Goal: Information Seeking & Learning: Learn about a topic

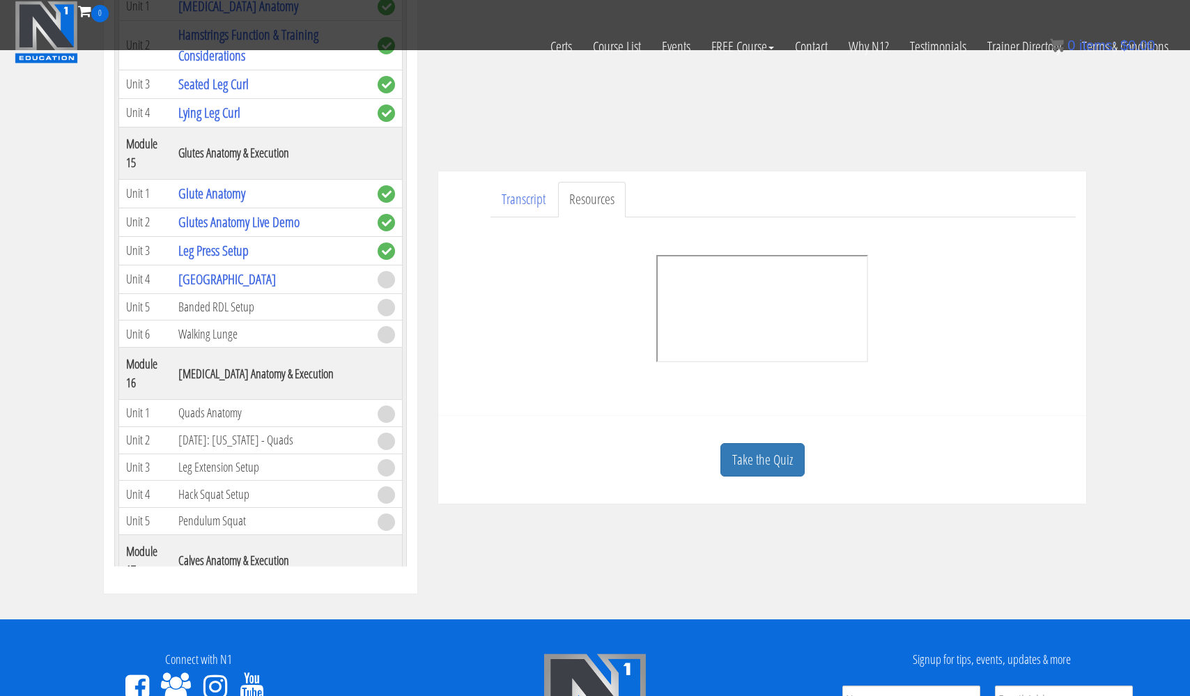
scroll to position [3702, 0]
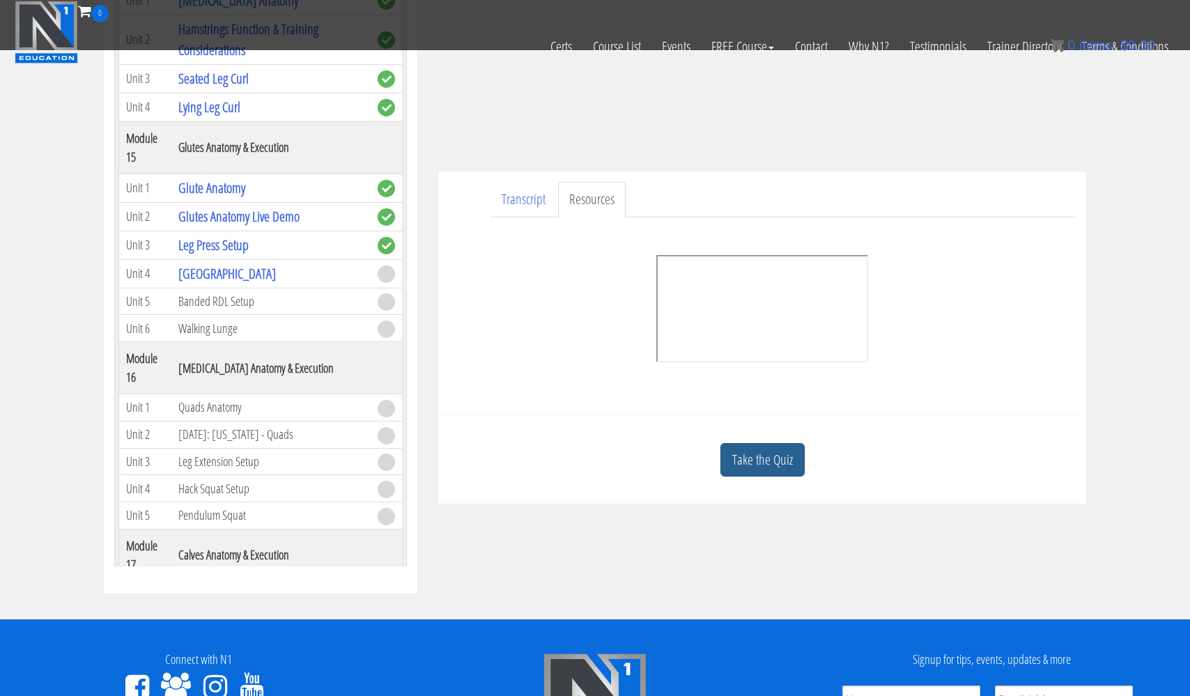
click at [757, 458] on link "Take the Quiz" at bounding box center [763, 460] width 84 height 34
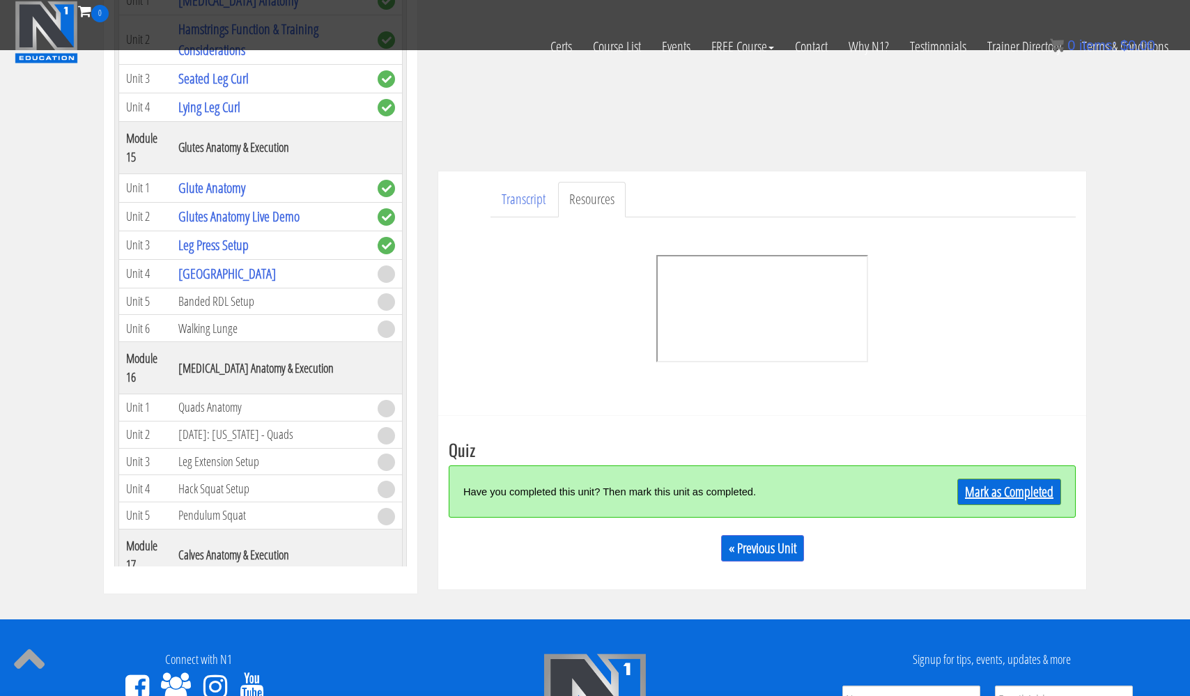
click at [991, 484] on link "Mark as Completed" at bounding box center [1009, 492] width 104 height 26
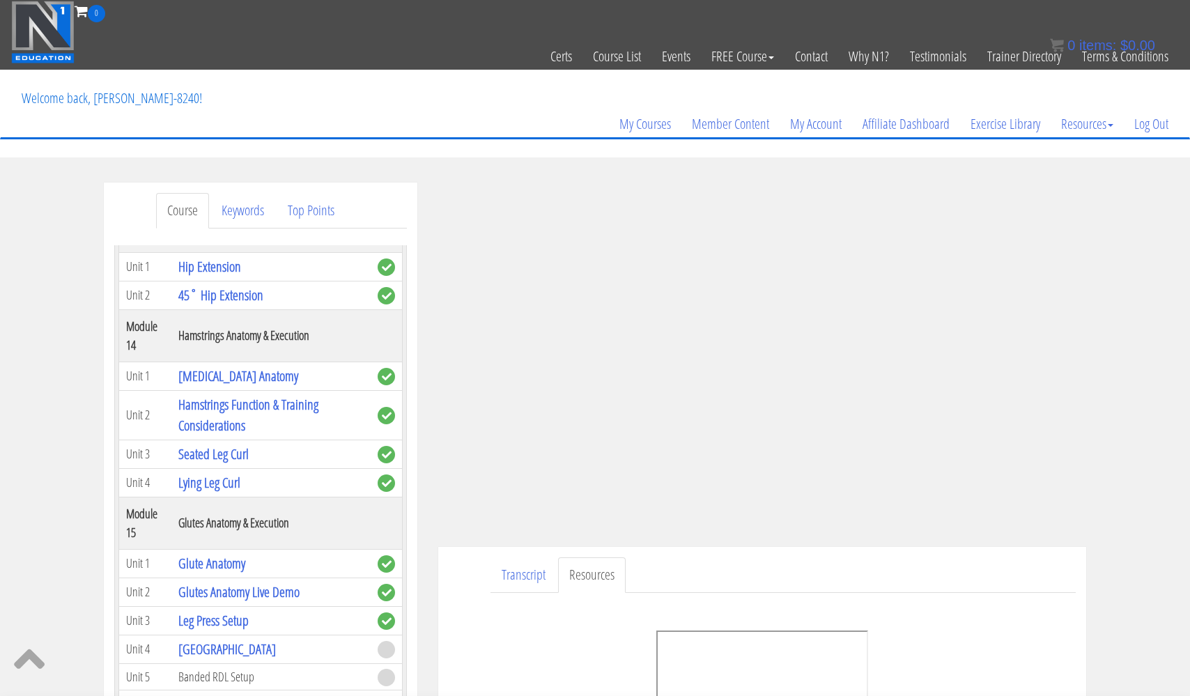
scroll to position [1, 0]
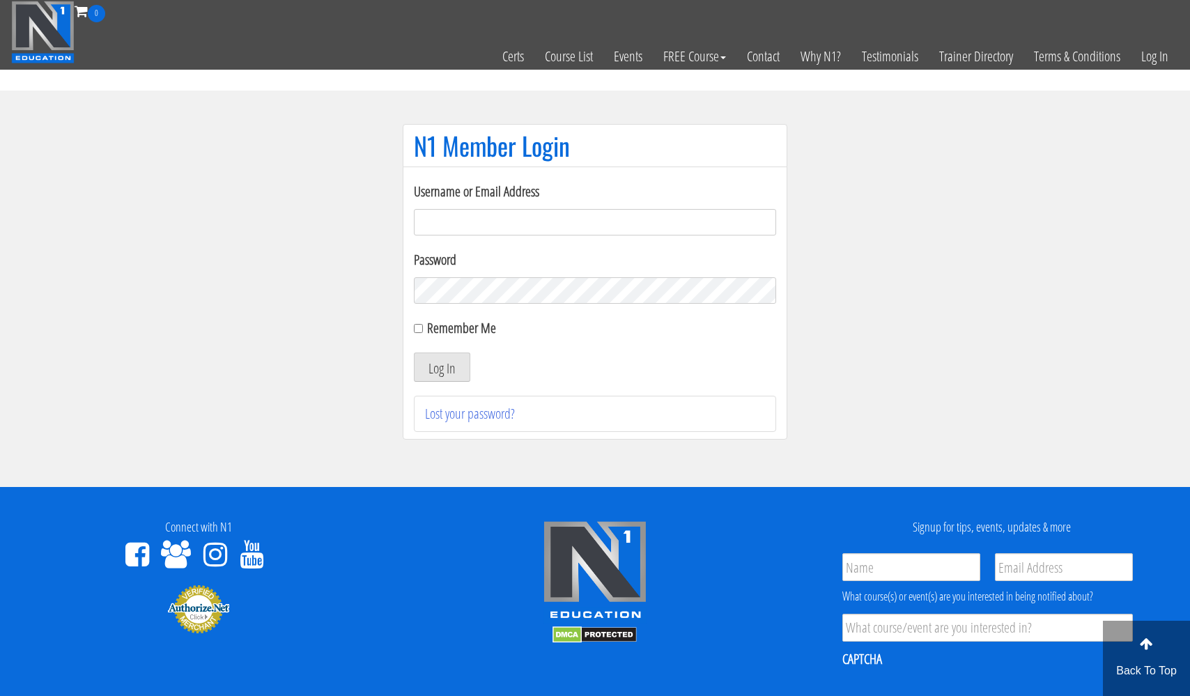
type input "[EMAIL_ADDRESS][DOMAIN_NAME]"
click at [442, 367] on button "Log In" at bounding box center [442, 367] width 56 height 29
click at [445, 369] on button "Log In" at bounding box center [442, 367] width 56 height 29
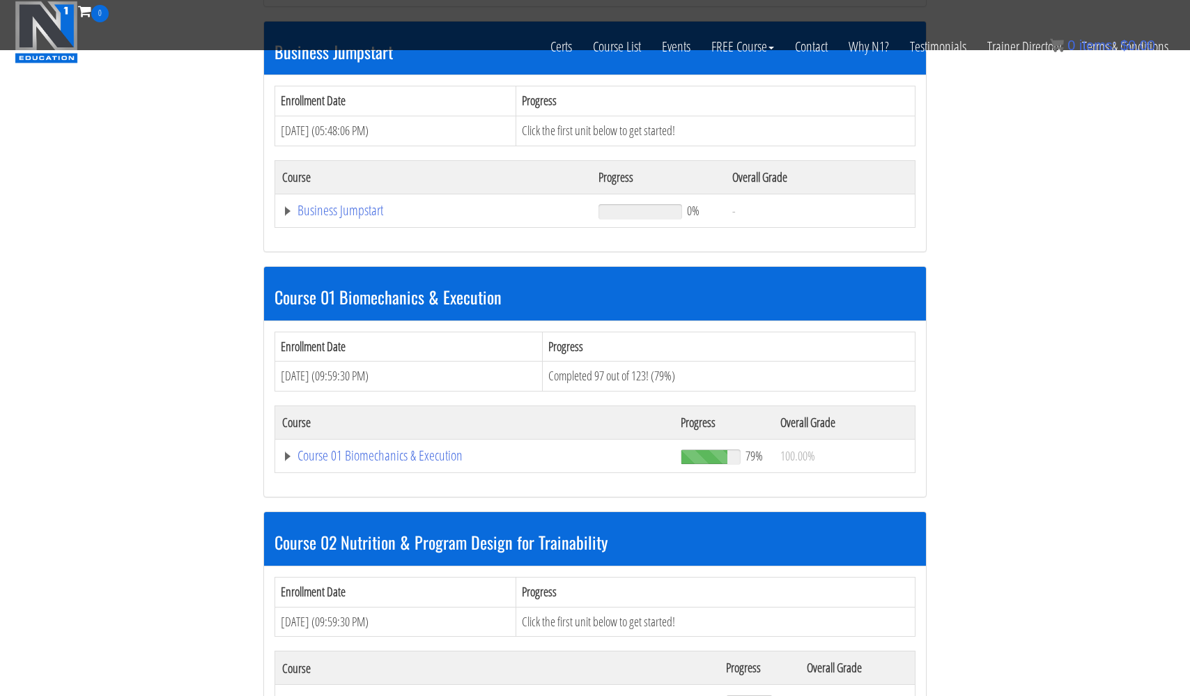
scroll to position [442, 0]
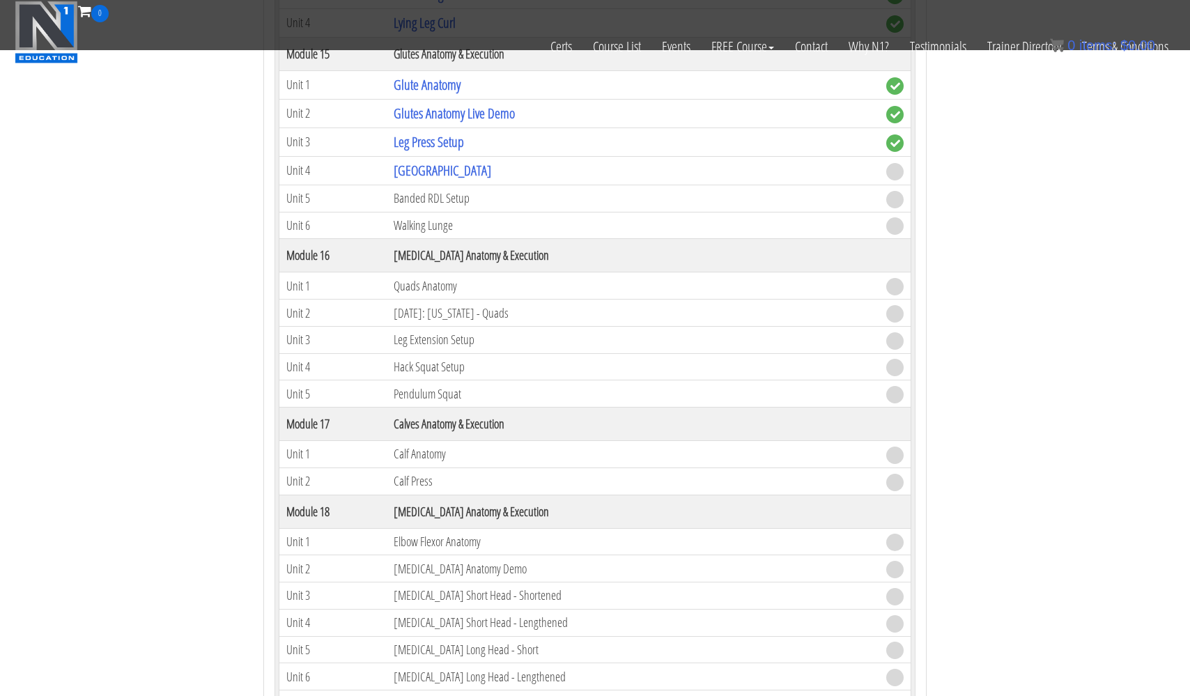
scroll to position [4042, 0]
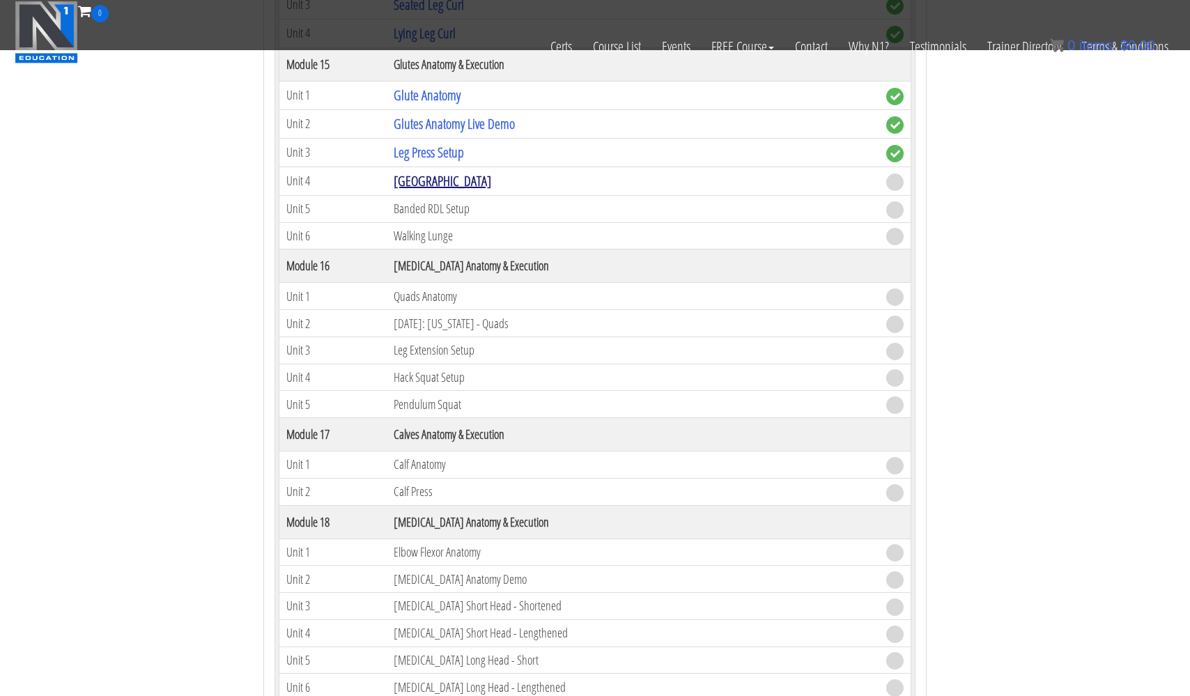
click at [422, 178] on link "[GEOGRAPHIC_DATA]" at bounding box center [443, 180] width 98 height 19
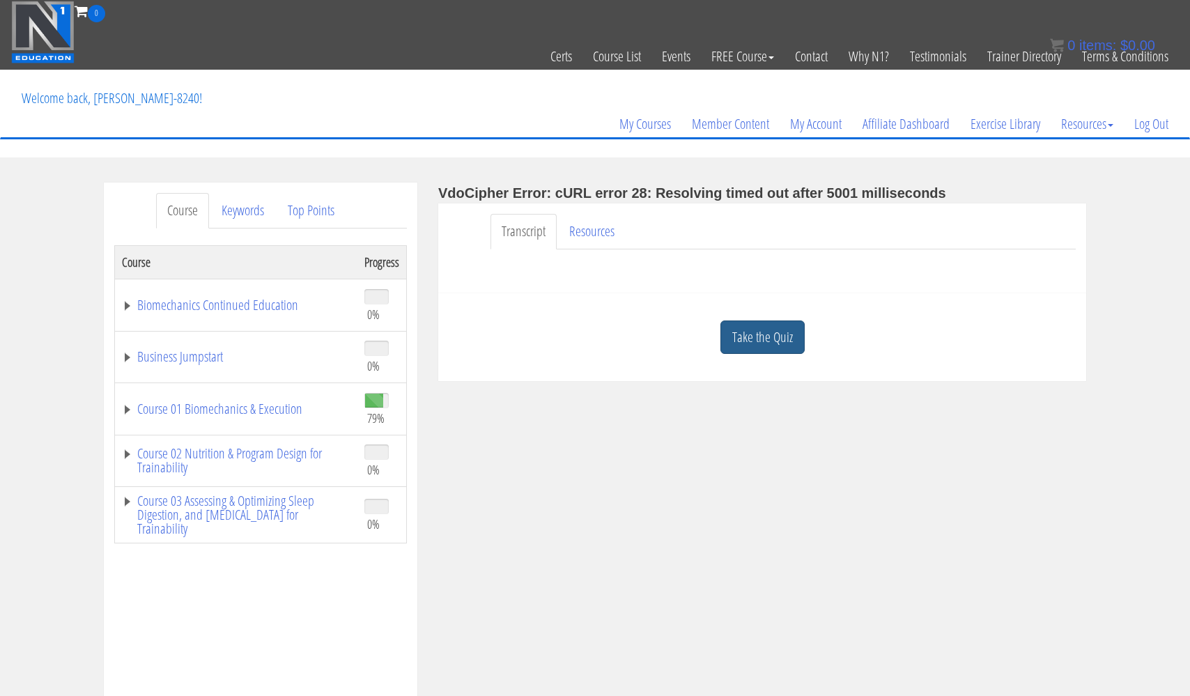
click at [768, 339] on link "Take the Quiz" at bounding box center [763, 338] width 84 height 34
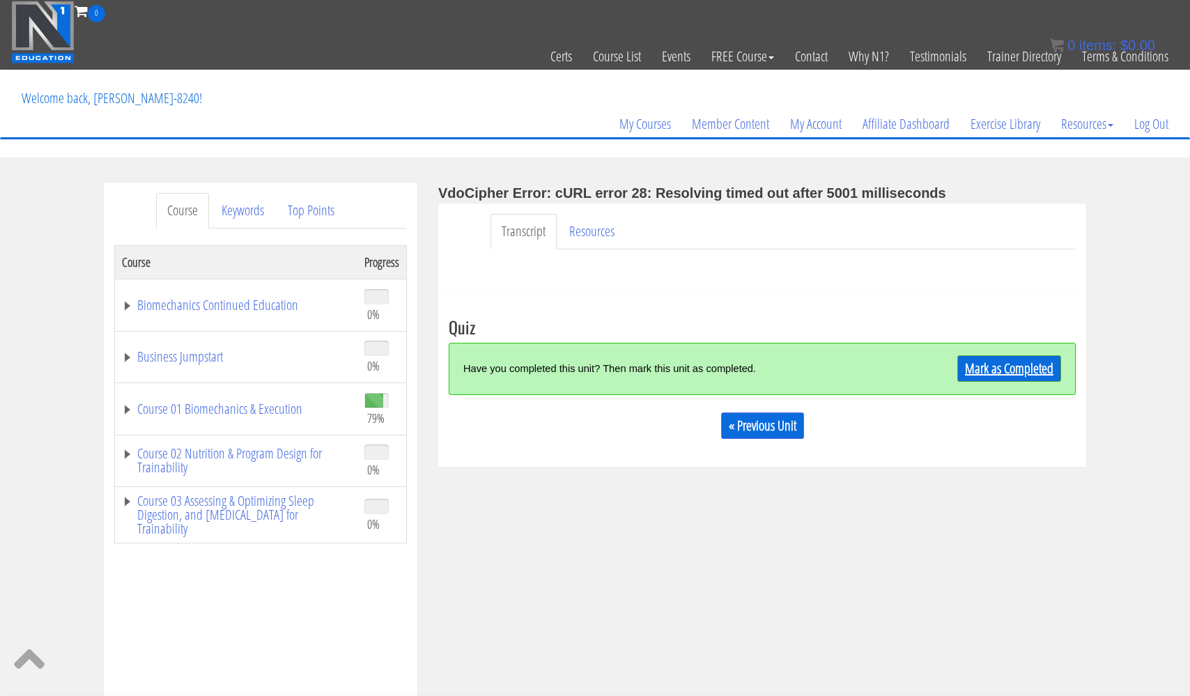
click at [991, 367] on link "Mark as Completed" at bounding box center [1009, 368] width 104 height 26
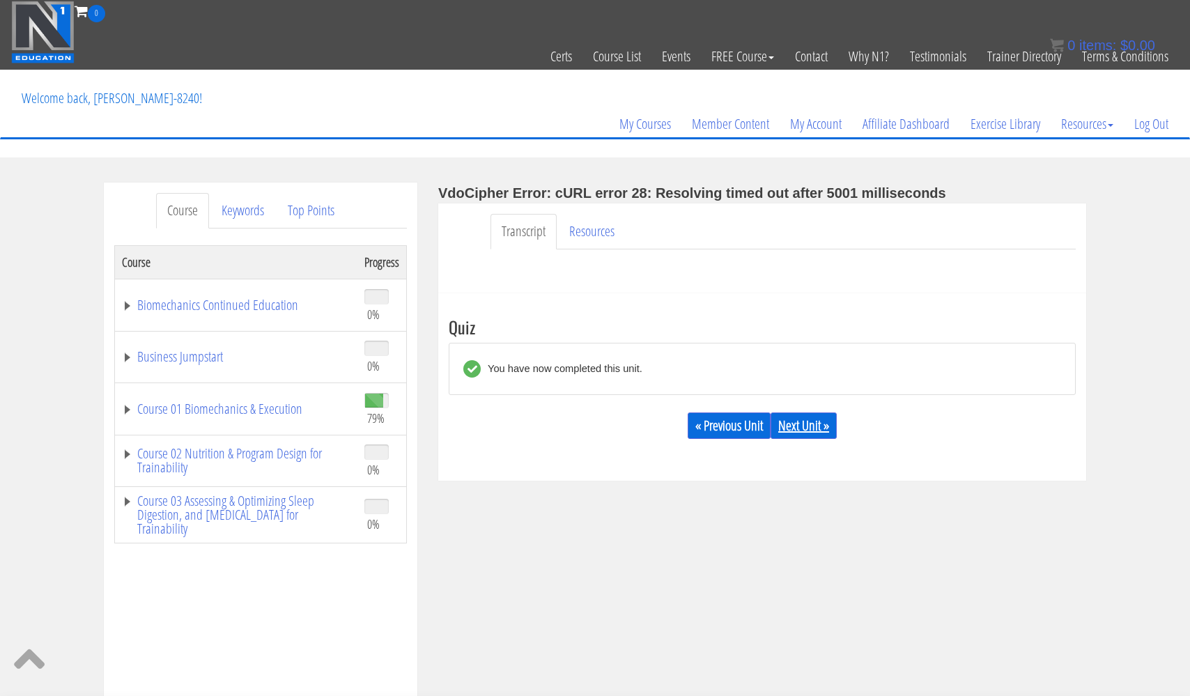
click at [815, 429] on link "Next Unit »" at bounding box center [804, 426] width 66 height 26
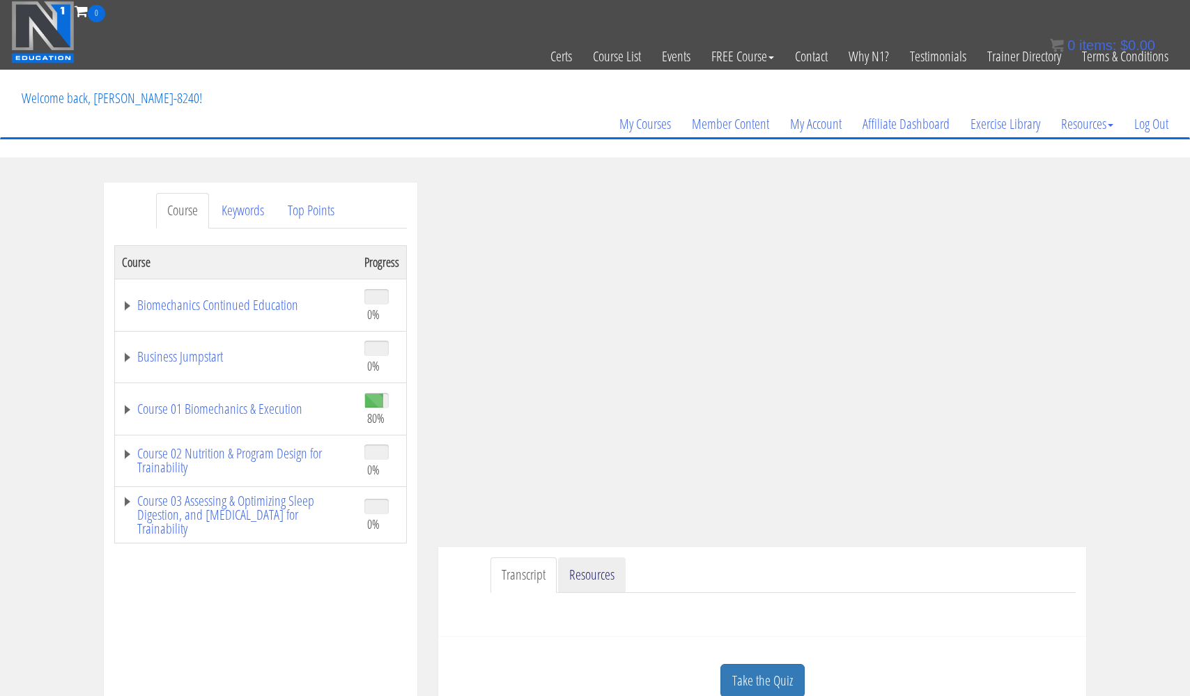
click at [597, 575] on link "Resources" at bounding box center [592, 575] width 68 height 36
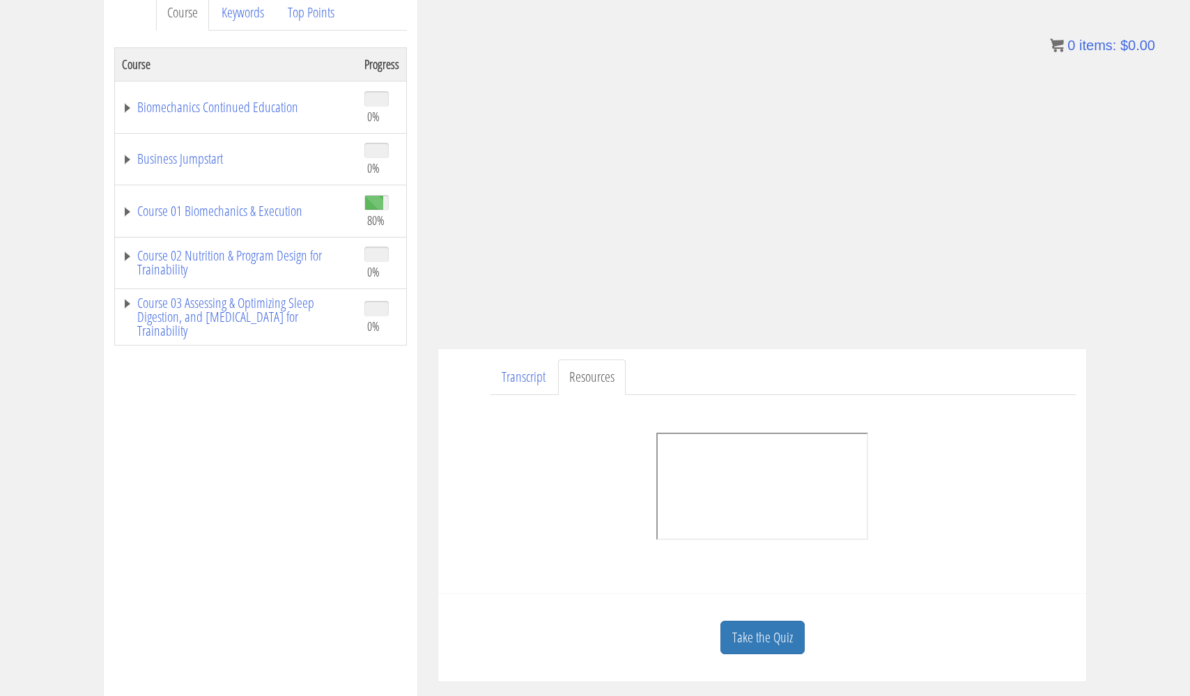
scroll to position [208, 0]
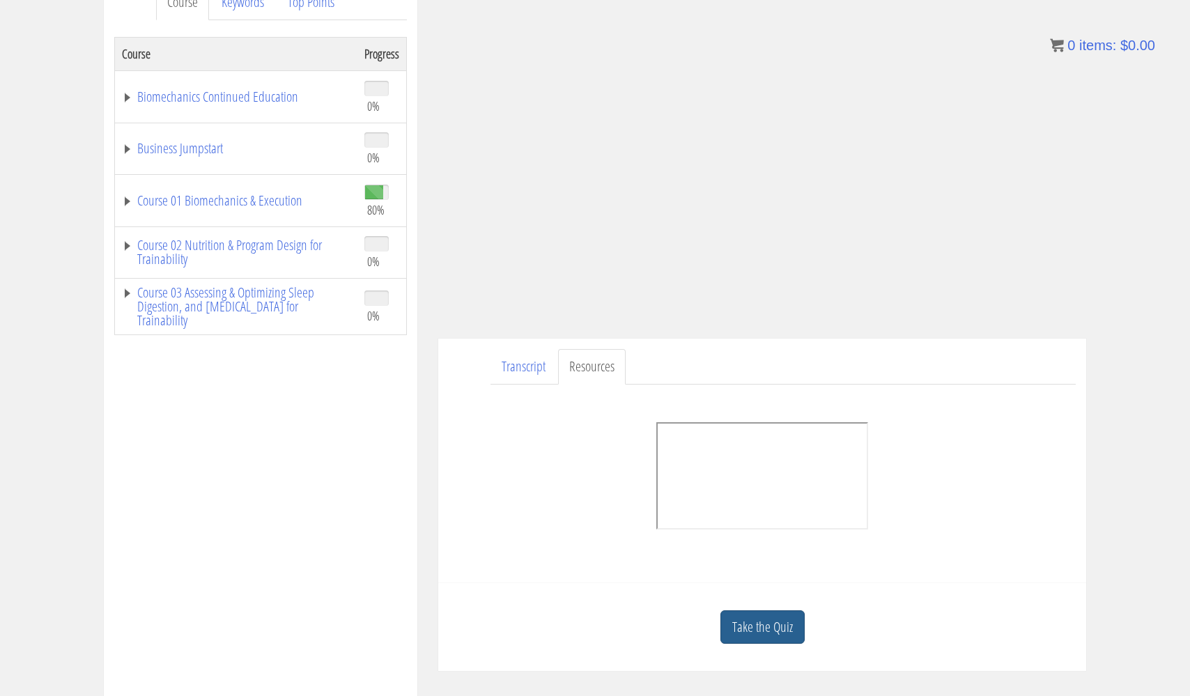
click at [783, 616] on link "Take the Quiz" at bounding box center [763, 627] width 84 height 34
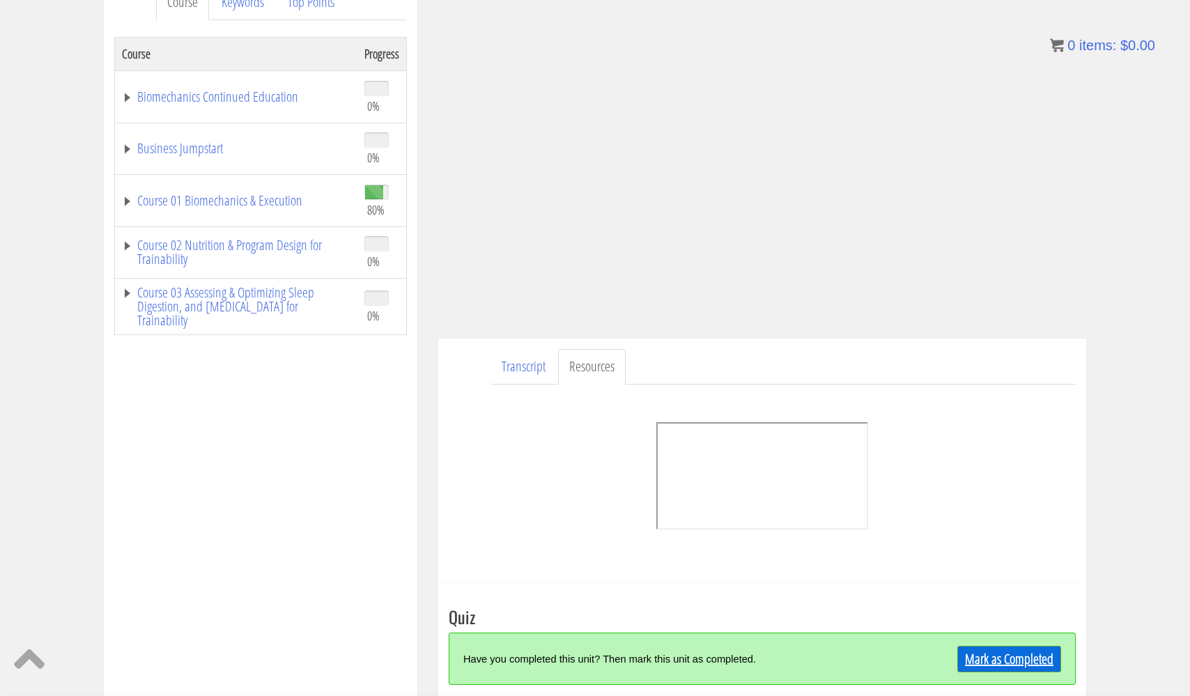
click at [957, 656] on link "Mark as Completed" at bounding box center [1009, 659] width 104 height 26
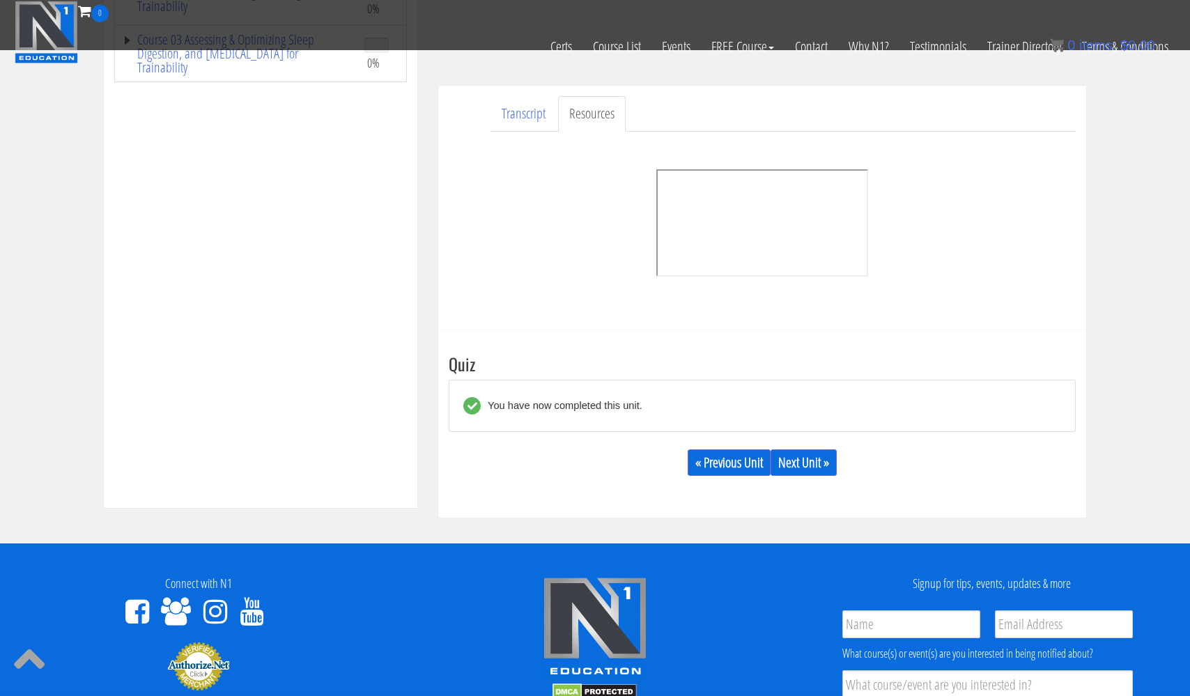
scroll to position [376, 0]
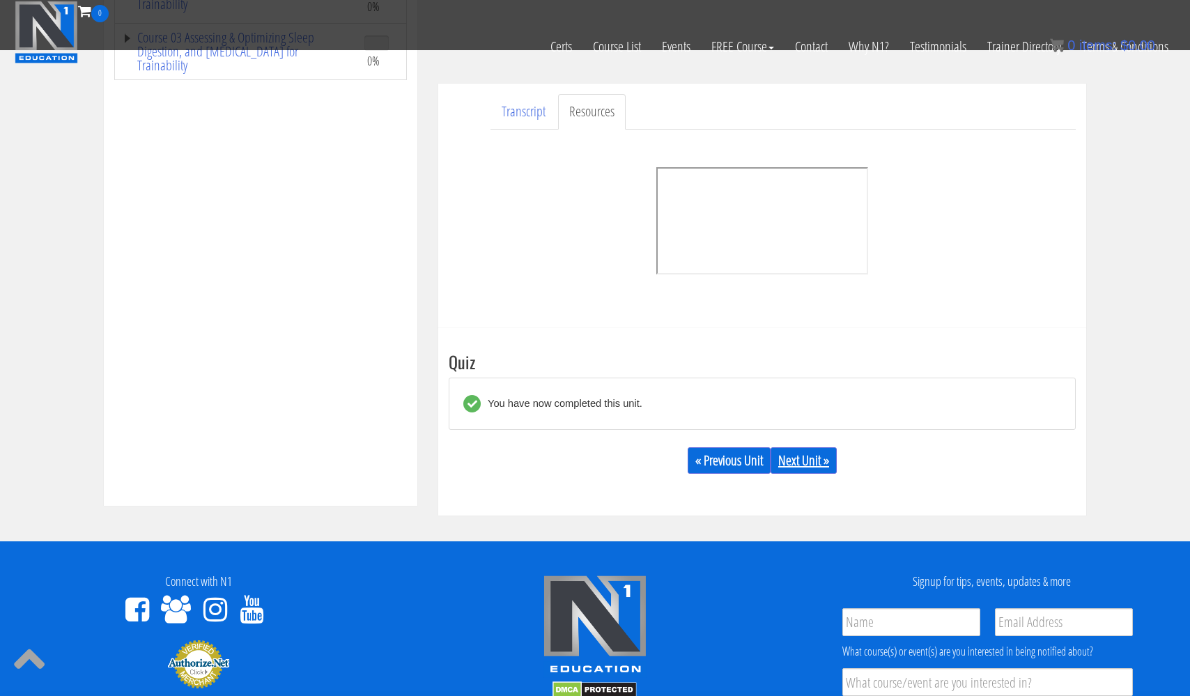
click at [811, 465] on link "Next Unit »" at bounding box center [804, 460] width 66 height 26
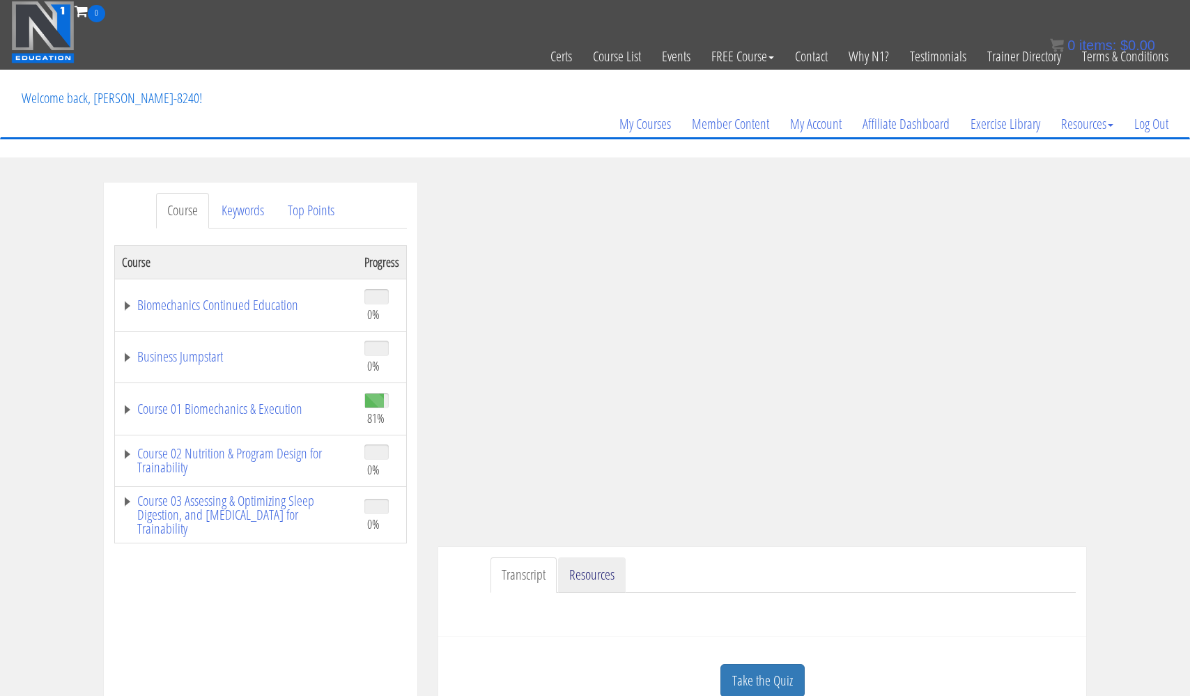
click at [598, 572] on link "Resources" at bounding box center [592, 575] width 68 height 36
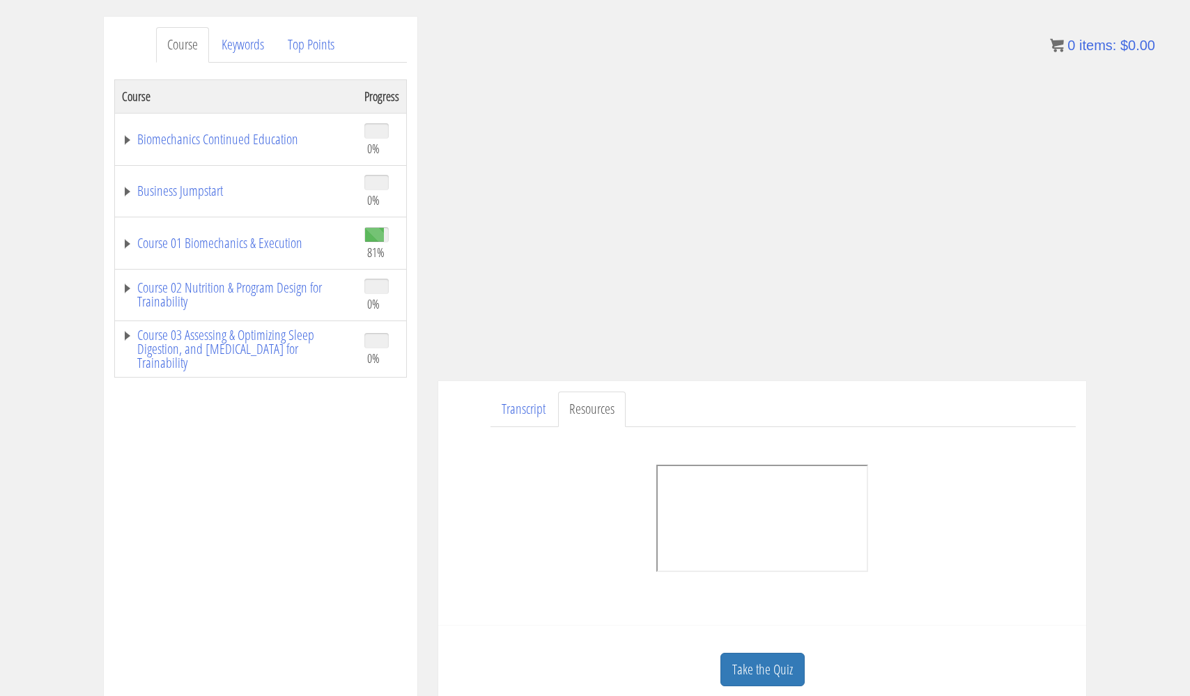
scroll to position [156, 0]
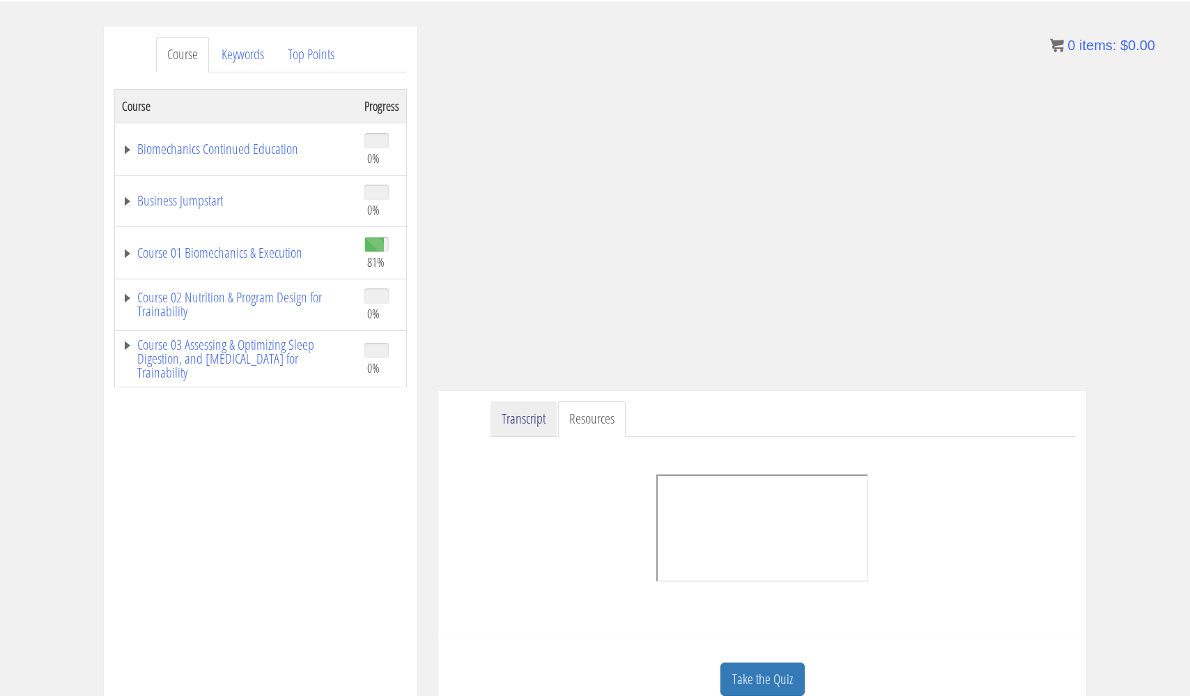
click at [503, 415] on link "Transcript" at bounding box center [524, 419] width 66 height 36
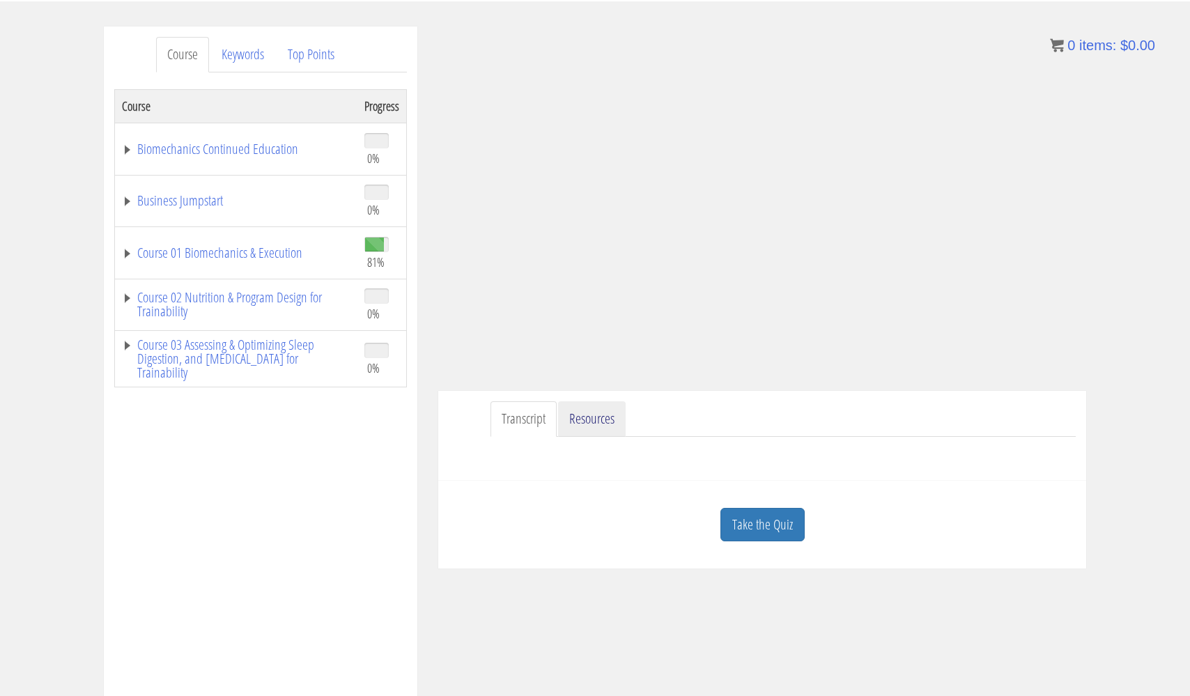
click at [606, 425] on link "Resources" at bounding box center [592, 419] width 68 height 36
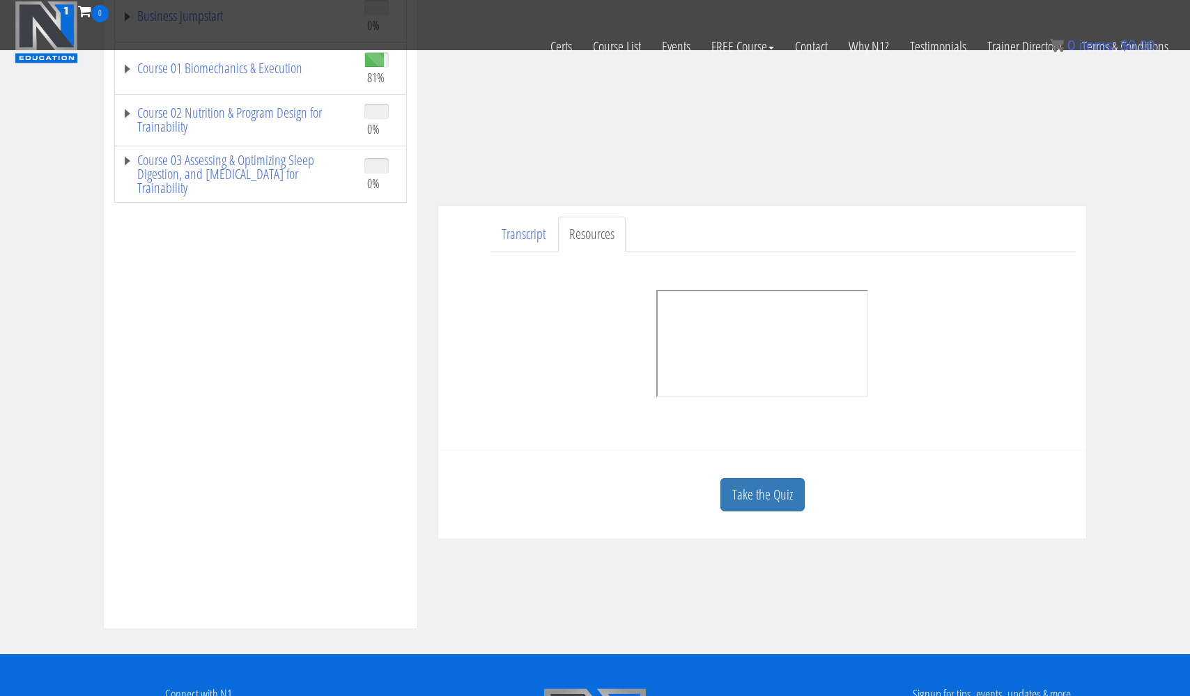
scroll to position [254, 0]
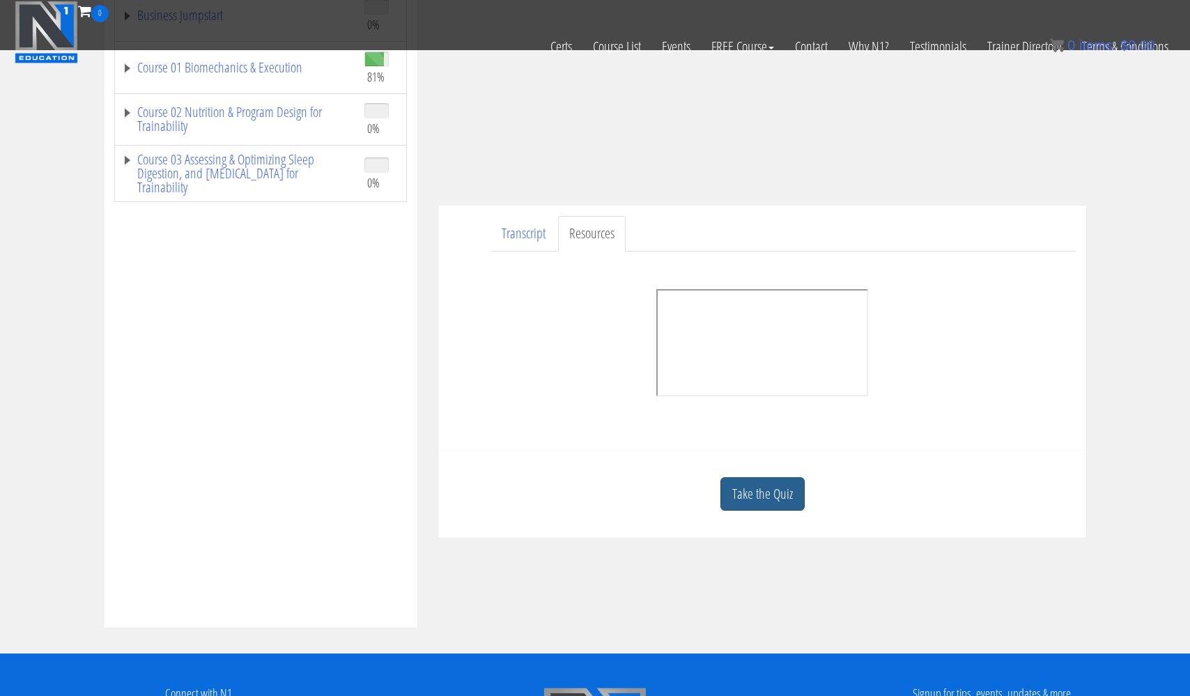
click at [782, 502] on link "Take the Quiz" at bounding box center [763, 494] width 84 height 34
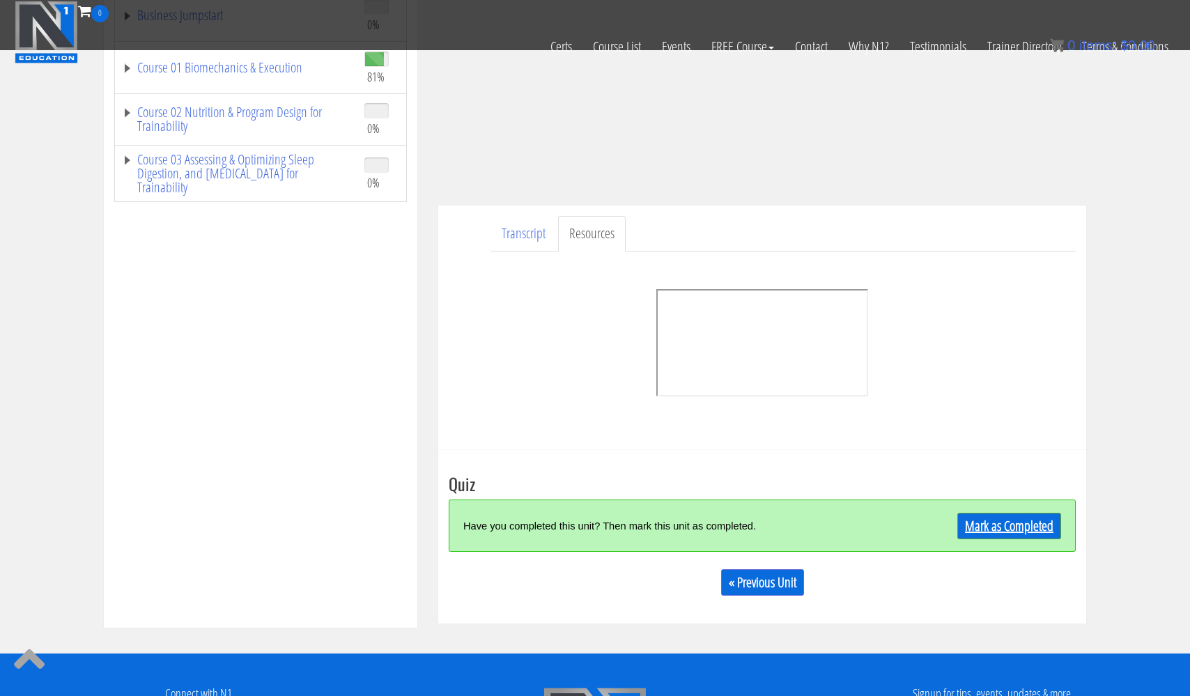
click at [1000, 530] on link "Mark as Completed" at bounding box center [1009, 526] width 104 height 26
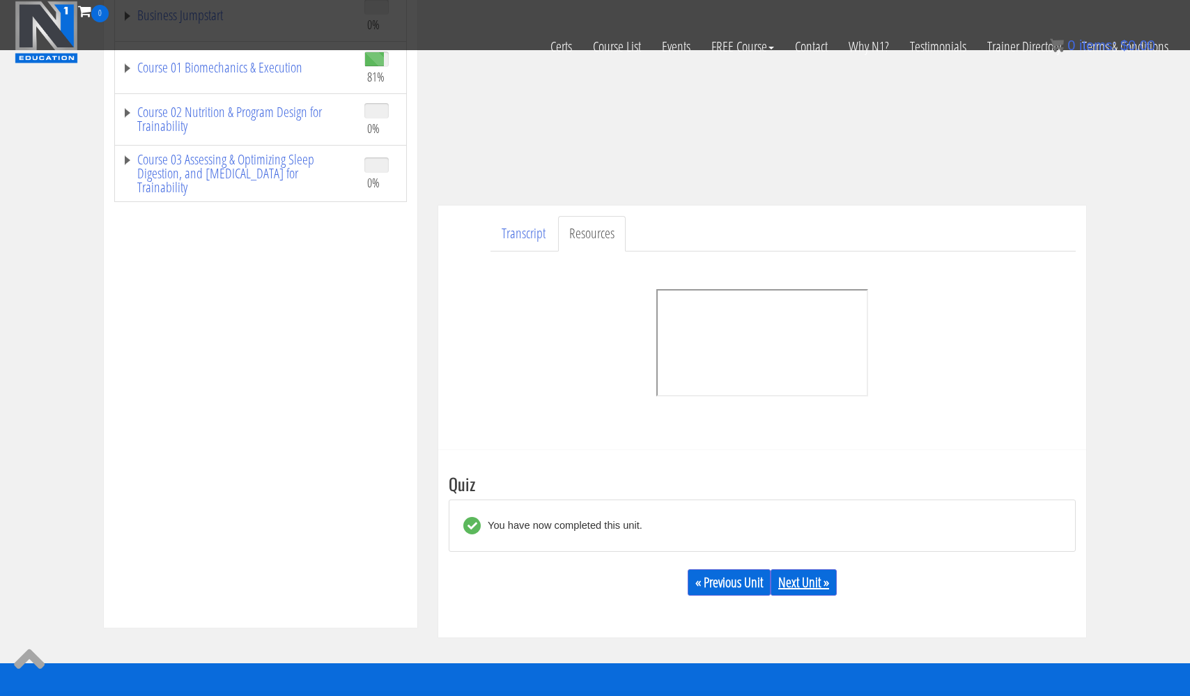
click at [811, 579] on link "Next Unit »" at bounding box center [804, 582] width 66 height 26
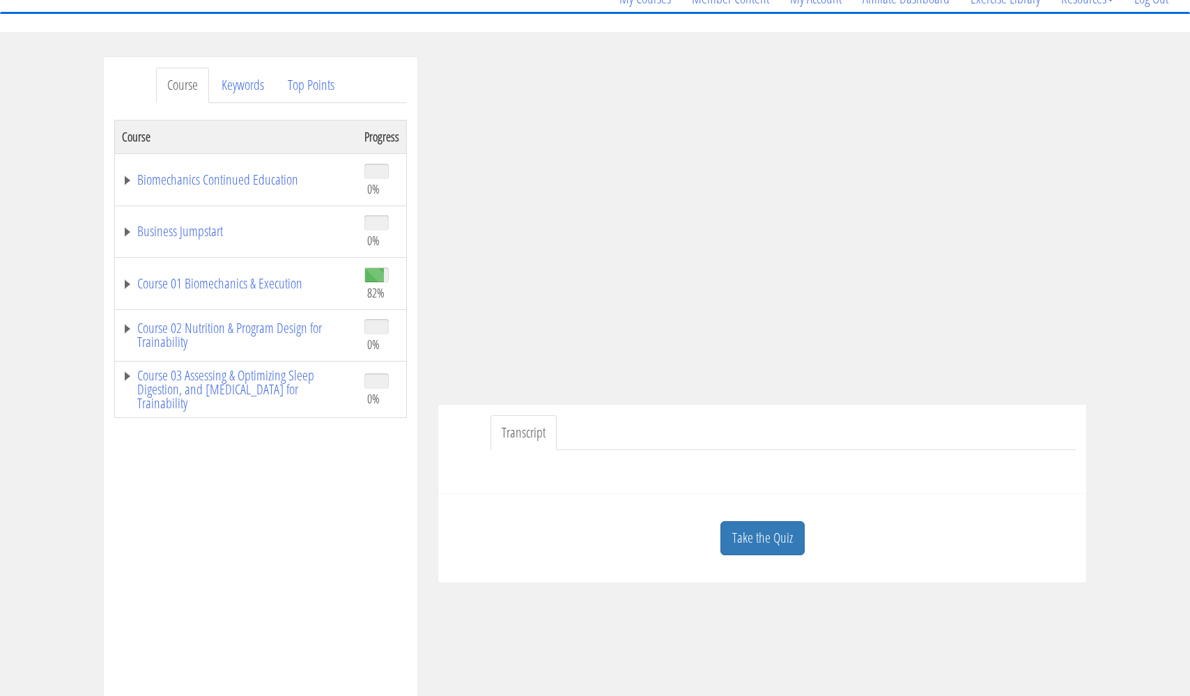
scroll to position [133, 0]
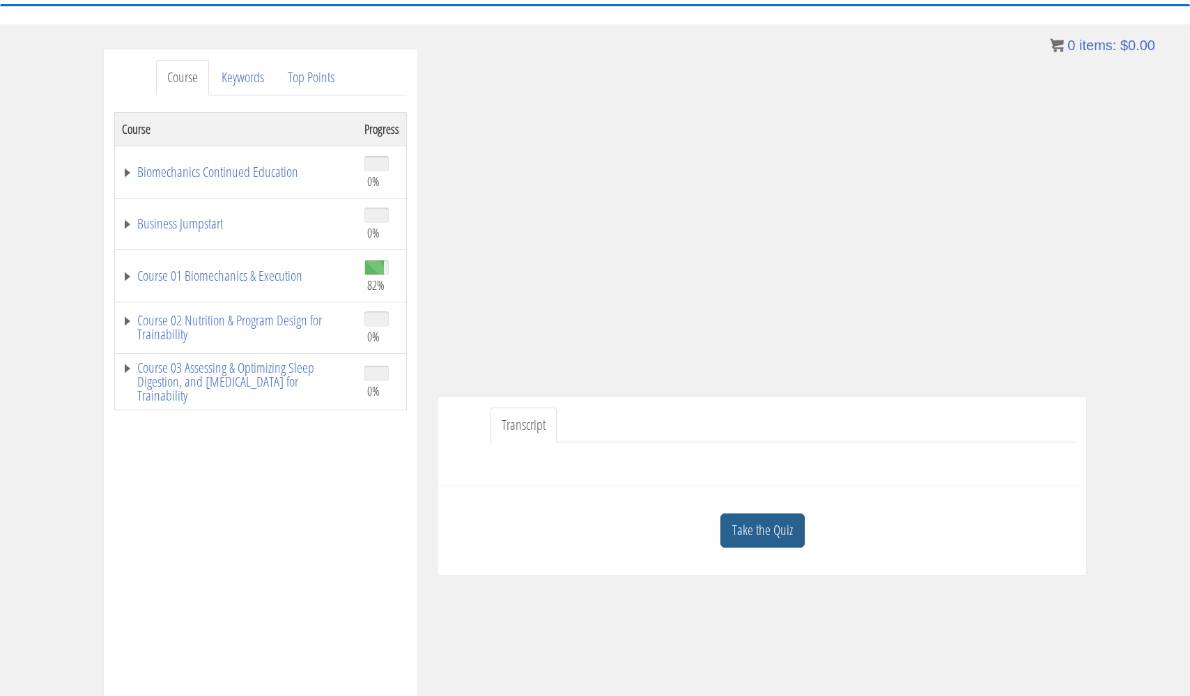
click at [760, 535] on link "Take the Quiz" at bounding box center [763, 531] width 84 height 34
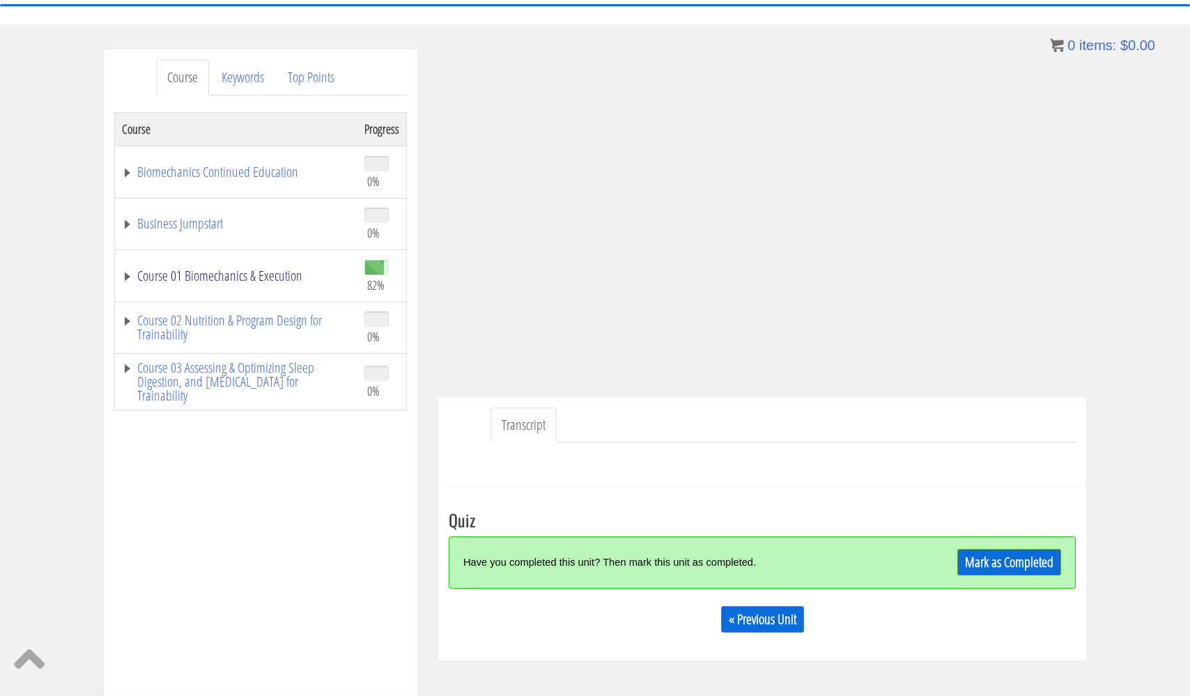
click at [261, 272] on link "Course 01 Biomechanics & Execution" at bounding box center [236, 276] width 229 height 14
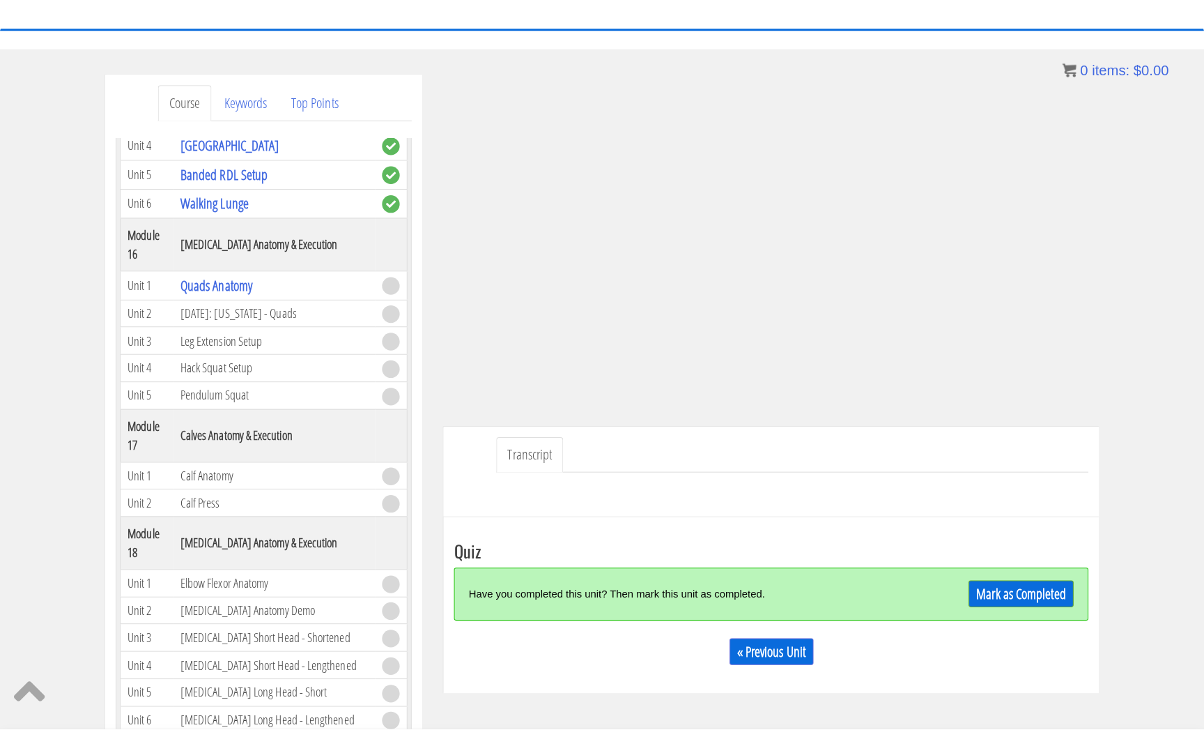
scroll to position [4098, 0]
